Goal: Task Accomplishment & Management: Complete application form

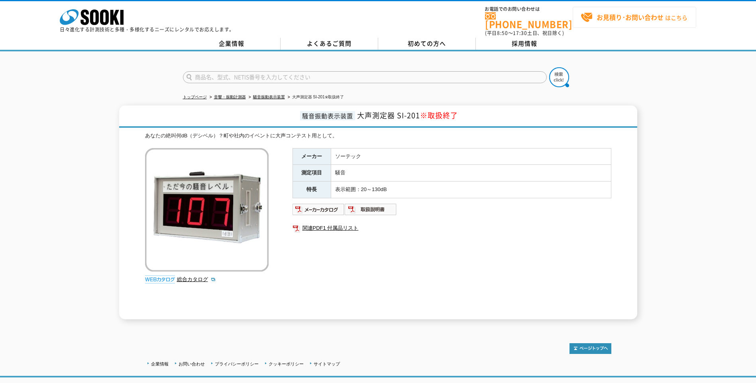
click at [640, 13] on strong "お見積り･お問い合わせ" at bounding box center [630, 17] width 67 height 10
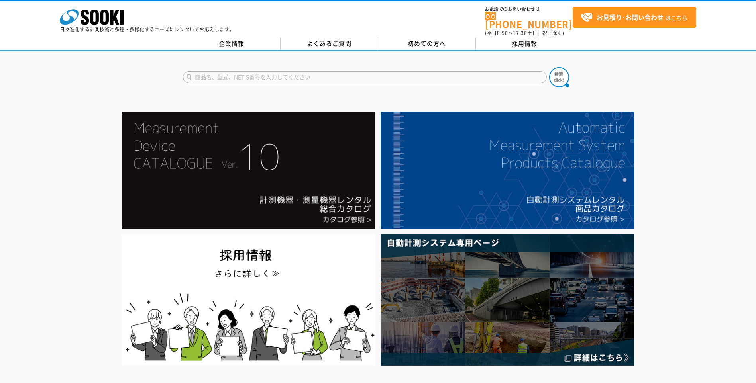
click at [222, 72] on input "text" at bounding box center [365, 77] width 364 height 12
type input "商品名、型式、NETIS番号を入力してください"
click at [323, 71] on input "text" at bounding box center [365, 77] width 364 height 12
type input "大声測定器"
click at [556, 75] on img at bounding box center [559, 77] width 20 height 20
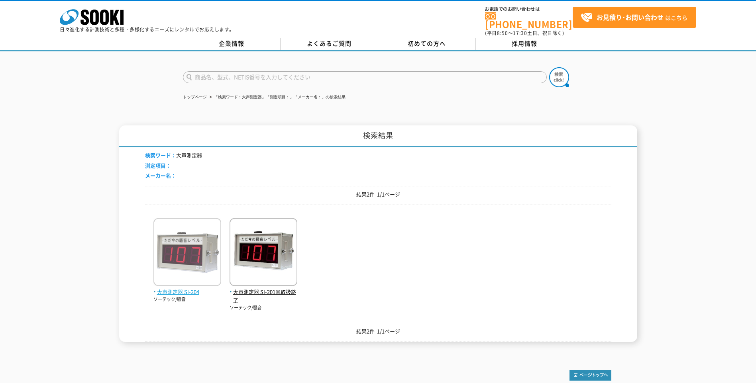
click at [173, 289] on span "大声測定器 SI-204" at bounding box center [187, 292] width 68 height 8
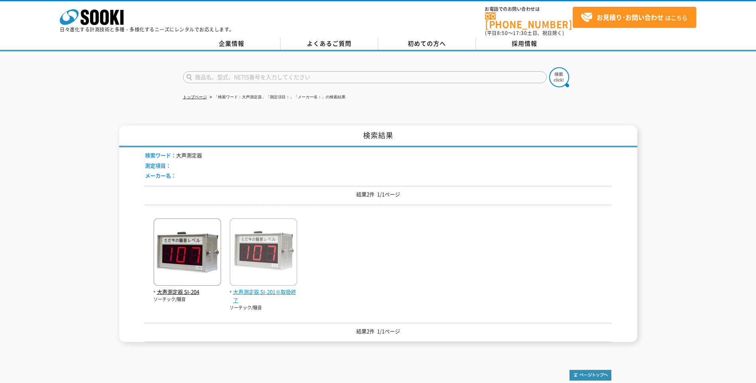
click at [259, 288] on span "大声測定器 SI-201※取扱終了" at bounding box center [264, 296] width 68 height 17
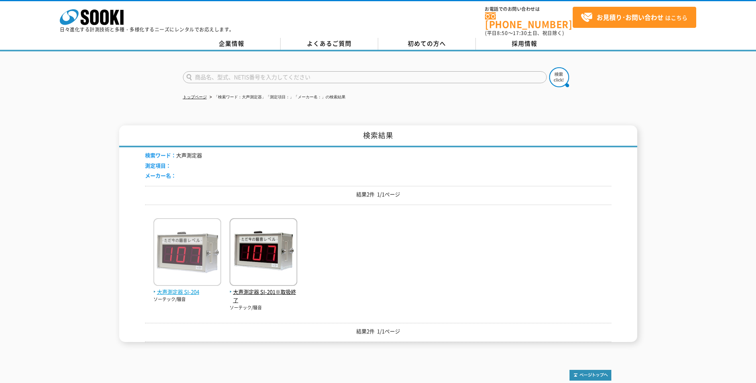
click at [172, 289] on span "大声測定器 SI-204" at bounding box center [187, 292] width 68 height 8
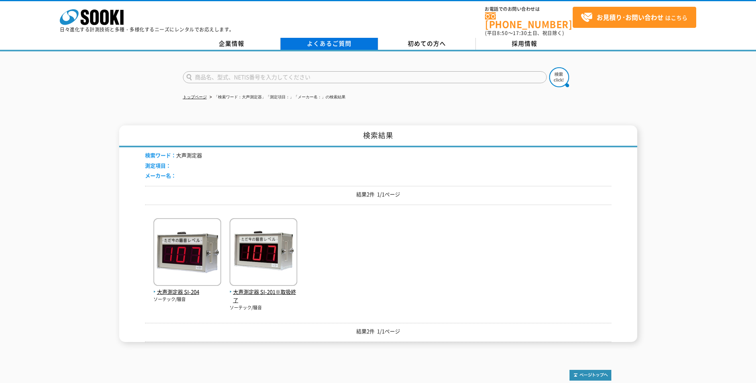
click at [315, 38] on link "よくあるご質問" at bounding box center [330, 44] width 98 height 12
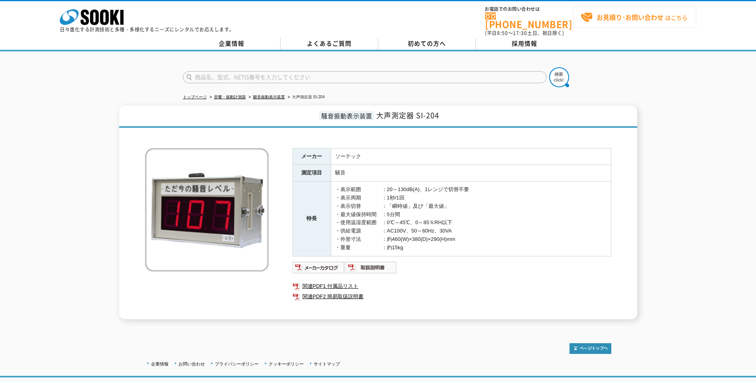
click at [628, 16] on strong "お見積り･お問い合わせ" at bounding box center [630, 17] width 67 height 10
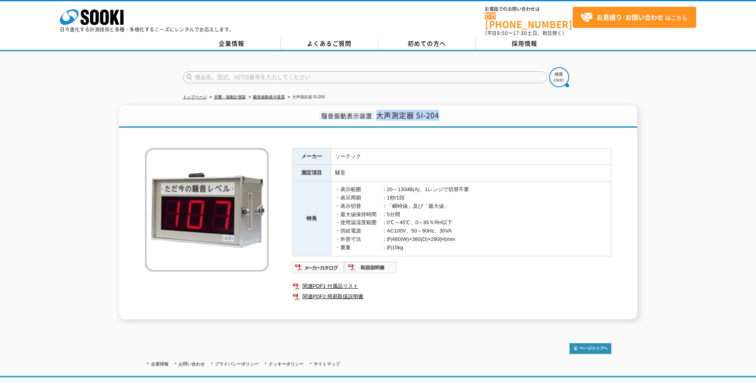
drag, startPoint x: 378, startPoint y: 112, endPoint x: 443, endPoint y: 116, distance: 64.7
click at [443, 116] on h1 "騒音振動表示装置 大声測定器 SI-204" at bounding box center [378, 117] width 518 height 22
copy span "大声測定器 SI-204"
click at [604, 20] on strong "お見積り･お問い合わせ" at bounding box center [630, 17] width 67 height 10
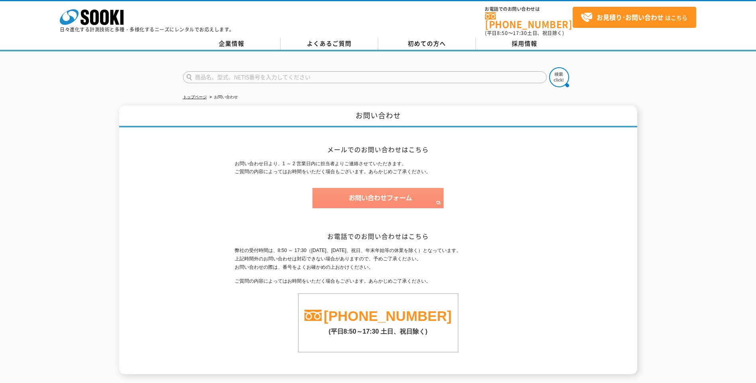
click at [349, 198] on img at bounding box center [377, 198] width 131 height 20
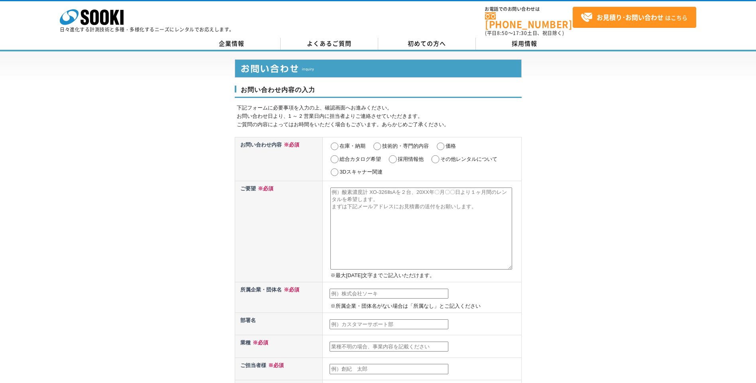
click at [336, 143] on input "在庫・納期" at bounding box center [335, 147] width 10 height 8
radio input "true"
click at [442, 143] on input "価格" at bounding box center [441, 147] width 10 height 8
radio input "true"
click at [361, 188] on textarea at bounding box center [421, 229] width 182 height 82
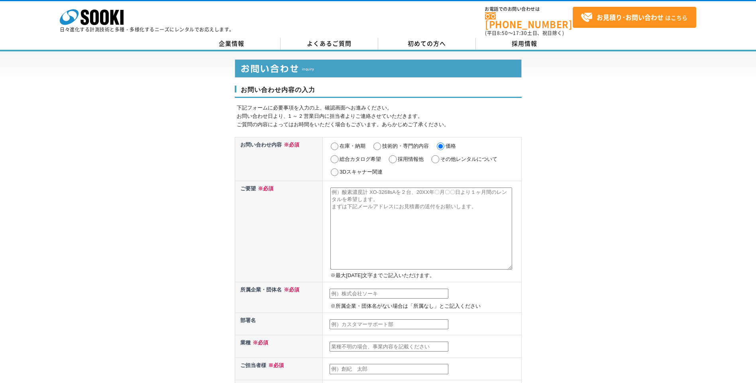
paste textarea "大声測定器 SI-204"
type textarea "大声測定器 SI-204"
click at [333, 143] on input "在庫・納期" at bounding box center [335, 147] width 10 height 8
radio input "true"
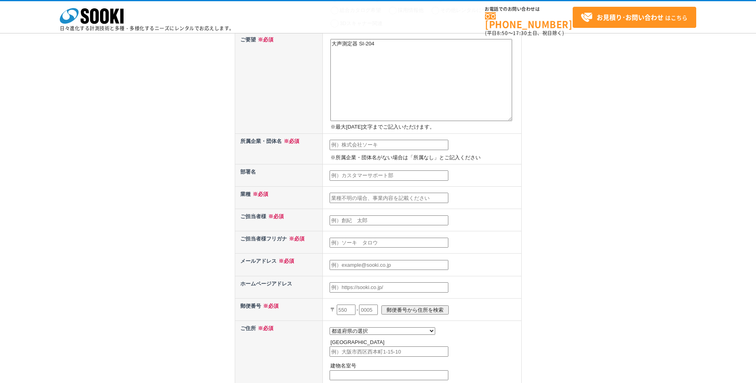
scroll to position [159, 0]
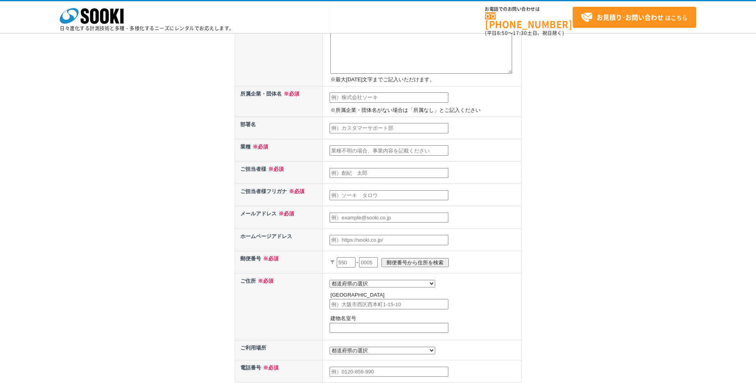
click at [354, 96] on input "text" at bounding box center [389, 97] width 119 height 10
type input "㈱イベント・コミュニケーションズ"
type input "栁澤　祐美"
type input "yanagisawa@eventcom.jp"
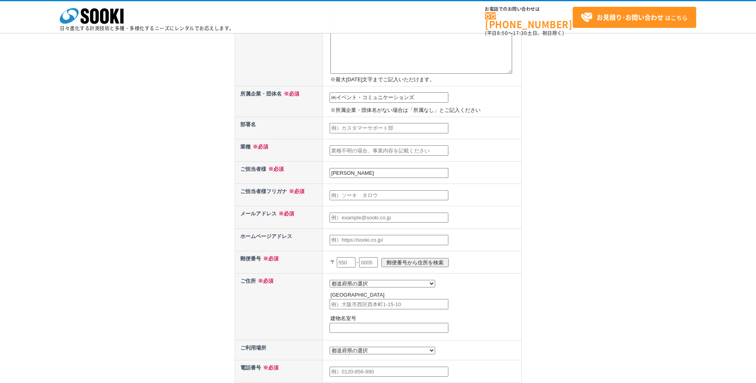
type input "261"
type input "千葉市美浜区中瀬1-3"
click at [377, 125] on input "text" at bounding box center [389, 128] width 119 height 10
type input "千葉営業所"
click at [379, 149] on input "text" at bounding box center [389, 150] width 119 height 10
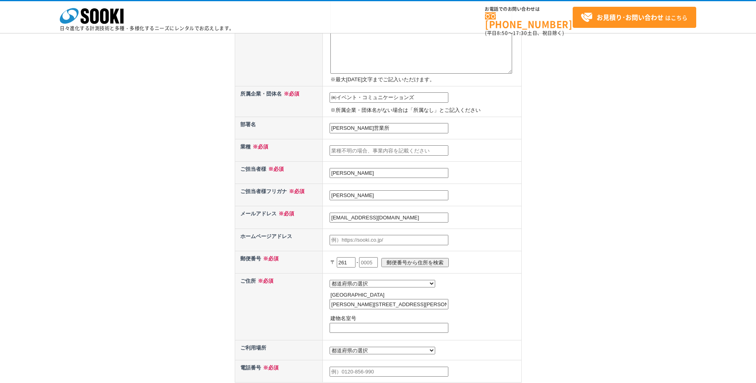
drag, startPoint x: 362, startPoint y: 195, endPoint x: 327, endPoint y: 198, distance: 35.6
click at [327, 198] on td "栁澤　祐美" at bounding box center [422, 195] width 198 height 22
type input "ヤナギサワ　マスミ"
click at [147, 246] on div "お問い合わせ内容の入力 下記フォームに必要事項を入力の上、確認画面へお進みください。 お問い合わせ日より、1 ～ 2 営業日内に担当者よりご連絡させていただき…" at bounding box center [378, 162] width 756 height 615
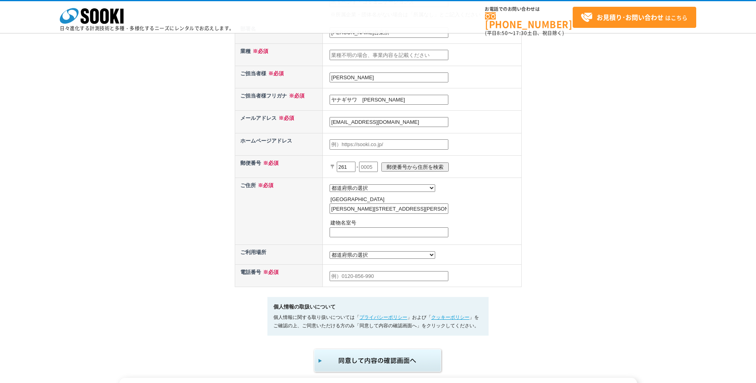
scroll to position [279, 0]
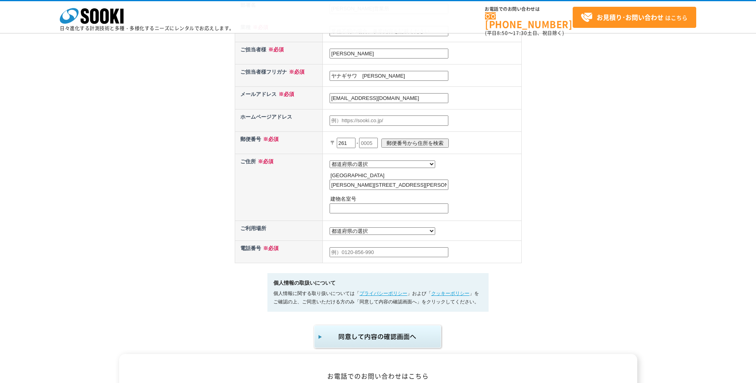
click at [350, 120] on input "text" at bounding box center [389, 121] width 119 height 10
click at [392, 207] on input "text" at bounding box center [389, 209] width 119 height 10
type input "幕張テクノガーデンB棟5階"
click at [348, 235] on select "都道府県の選択 利用場所未定 北海道 青森県 岩手県 宮城県 秋田県 山形県 福島県 茨城県 栃木県 群馬県 埼玉県 千葉県 東京都 神奈川県 新潟県 富山県…" at bounding box center [383, 232] width 106 height 8
select select "12"
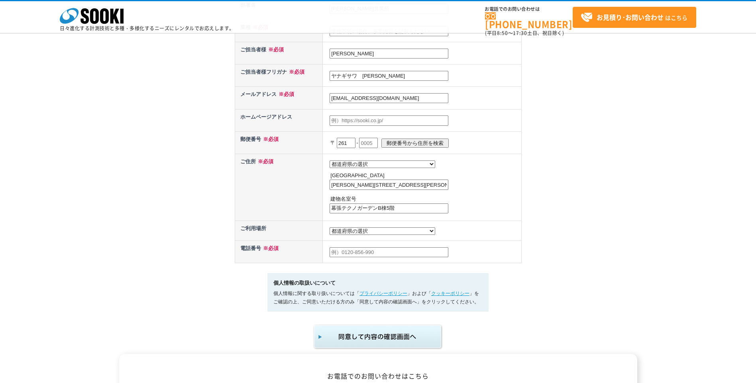
click at [330, 230] on select "都道府県の選択 利用場所未定 北海道 青森県 岩手県 宮城県 秋田県 山形県 福島県 茨城県 栃木県 群馬県 埼玉県 千葉県 東京都 神奈川県 新潟県 富山県…" at bounding box center [383, 232] width 106 height 8
click at [368, 256] on input "text" at bounding box center [389, 252] width 119 height 10
type input "0433045740"
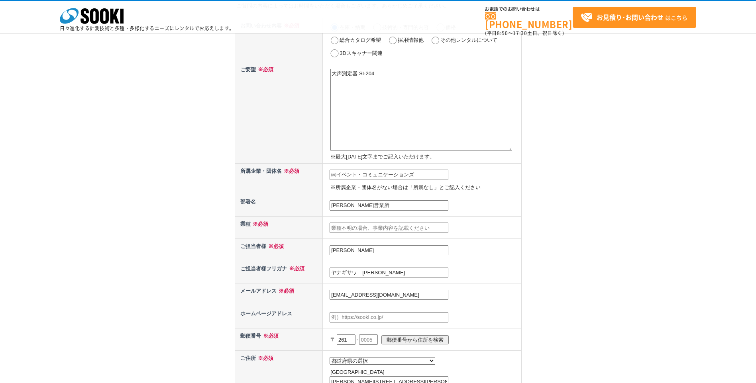
scroll to position [80, 0]
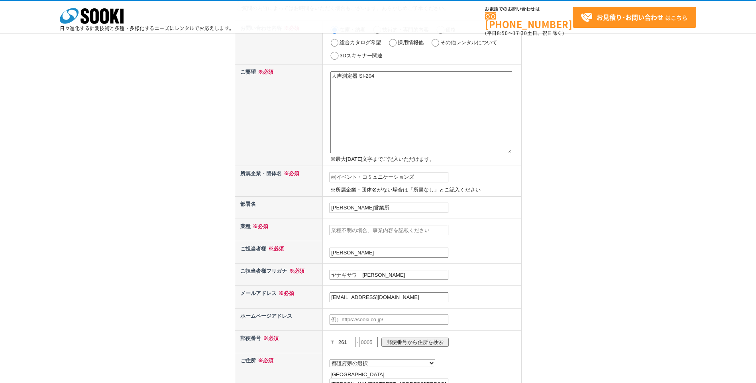
click at [432, 79] on textarea "大声測定器 SI-204" at bounding box center [421, 112] width 182 height 82
type textarea "大声測定器 SI-204"
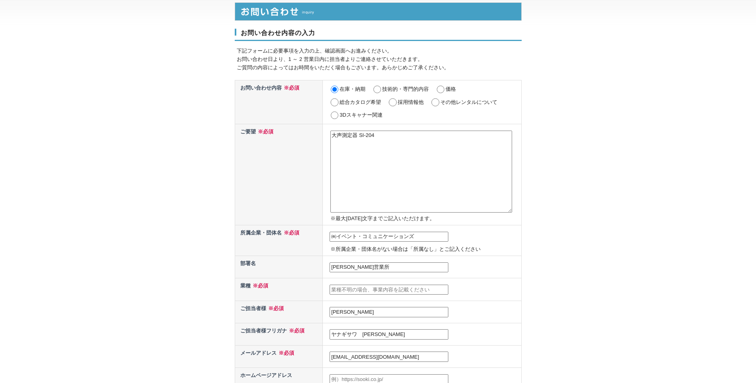
scroll to position [40, 0]
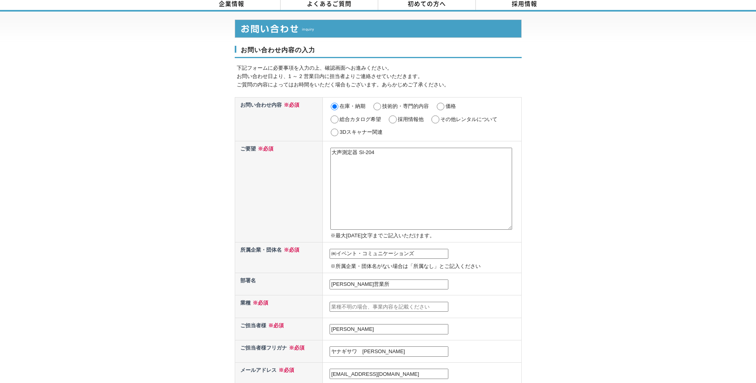
click at [333, 148] on textarea "大声測定器 SI-204" at bounding box center [421, 189] width 182 height 82
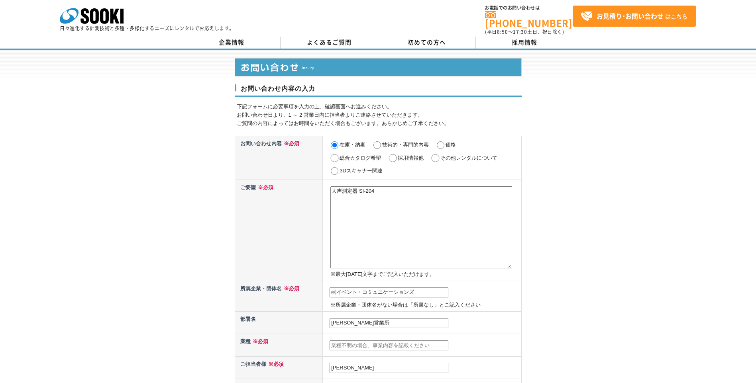
scroll to position [0, 0]
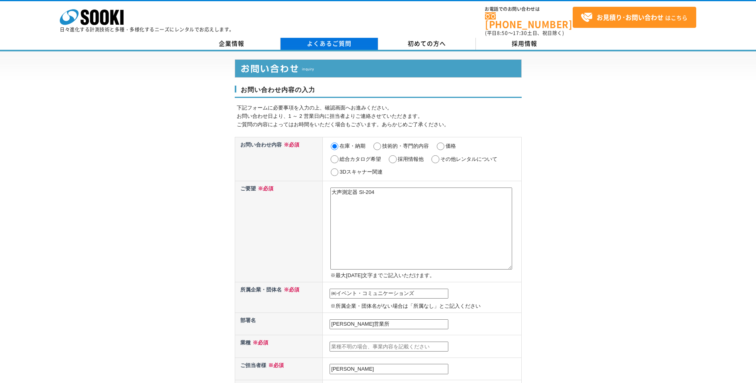
click at [351, 40] on link "よくあるご質問" at bounding box center [330, 44] width 98 height 12
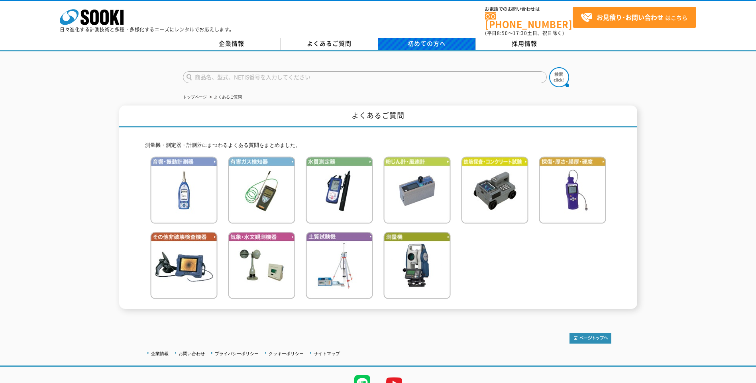
click at [414, 39] on span "初めての方へ" at bounding box center [427, 43] width 38 height 9
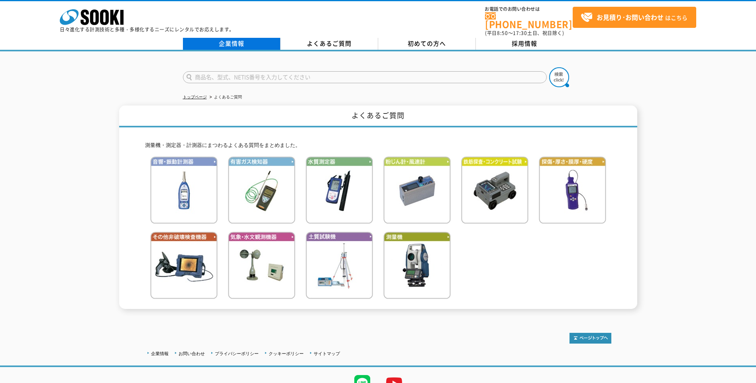
click at [234, 38] on link "企業情報" at bounding box center [232, 44] width 98 height 12
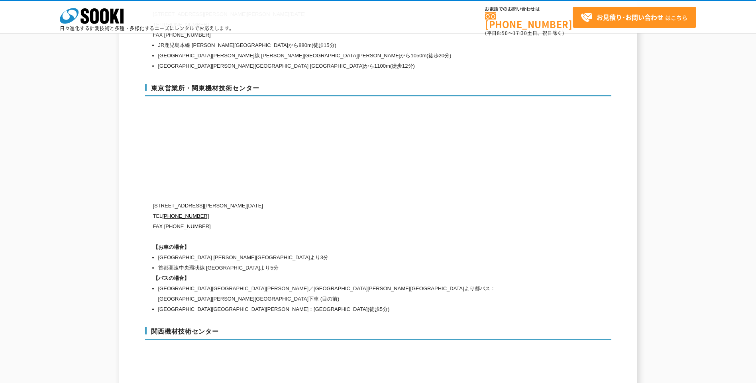
scroll to position [3561, 0]
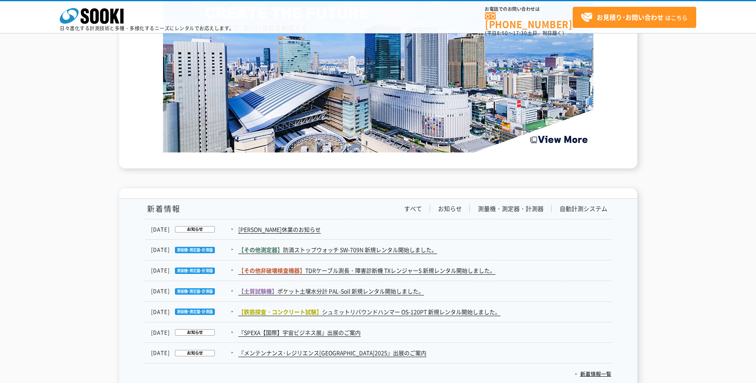
scroll to position [1156, 0]
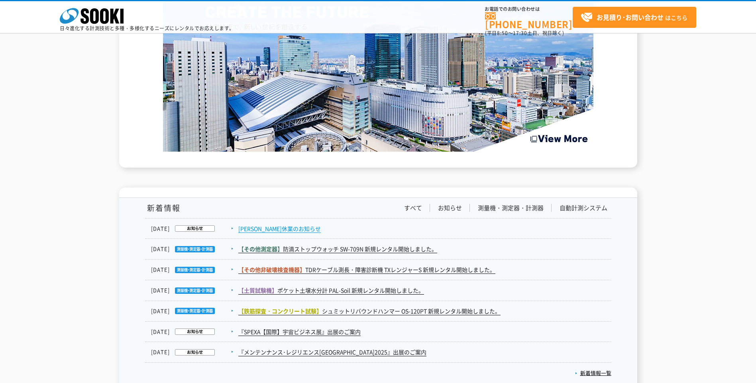
click at [263, 230] on link "[PERSON_NAME]休業のお知らせ" at bounding box center [279, 229] width 82 height 8
